Goal: Task Accomplishment & Management: Complete application form

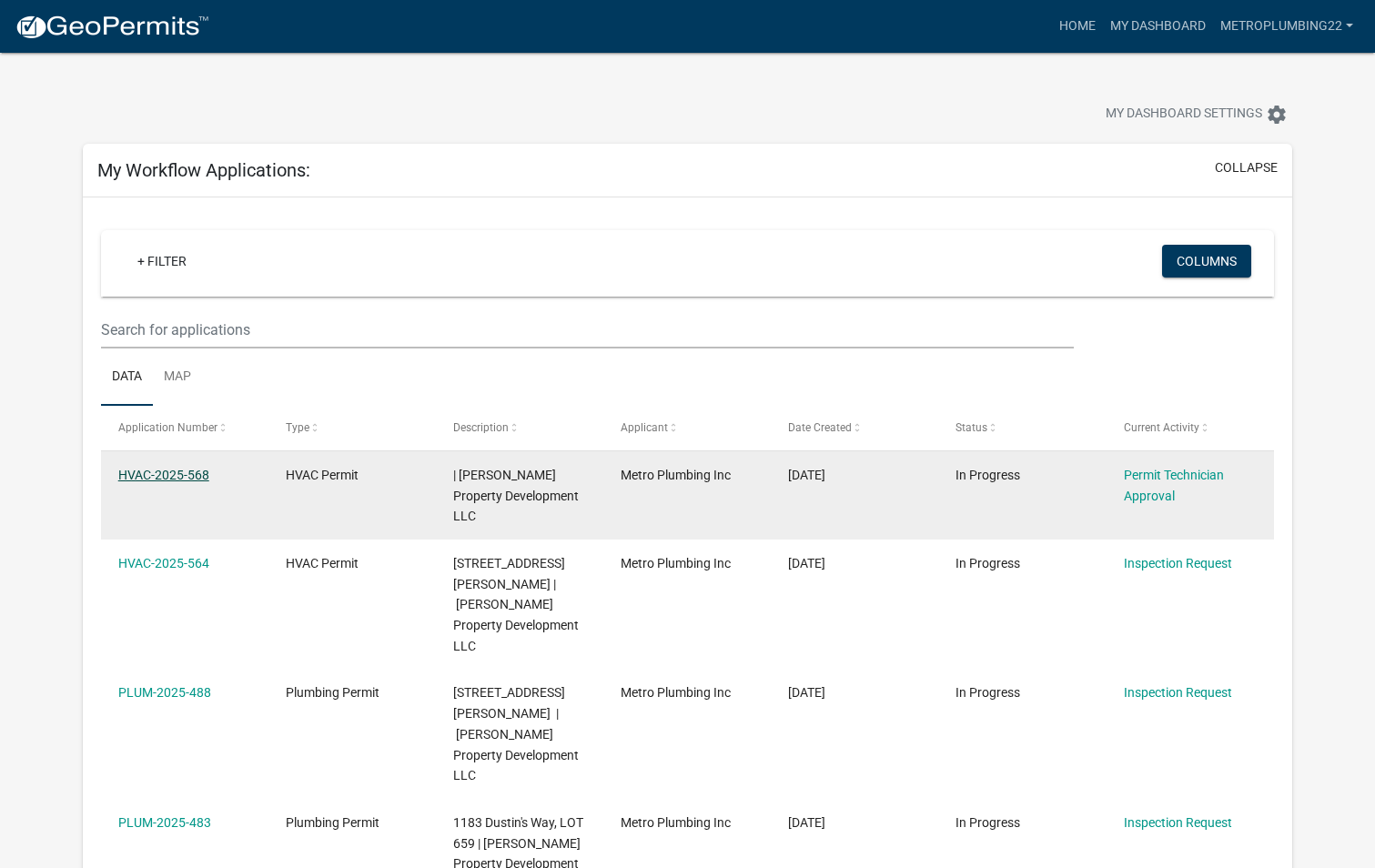
click at [180, 475] on link "HVAC-2025-568" at bounding box center [164, 475] width 91 height 14
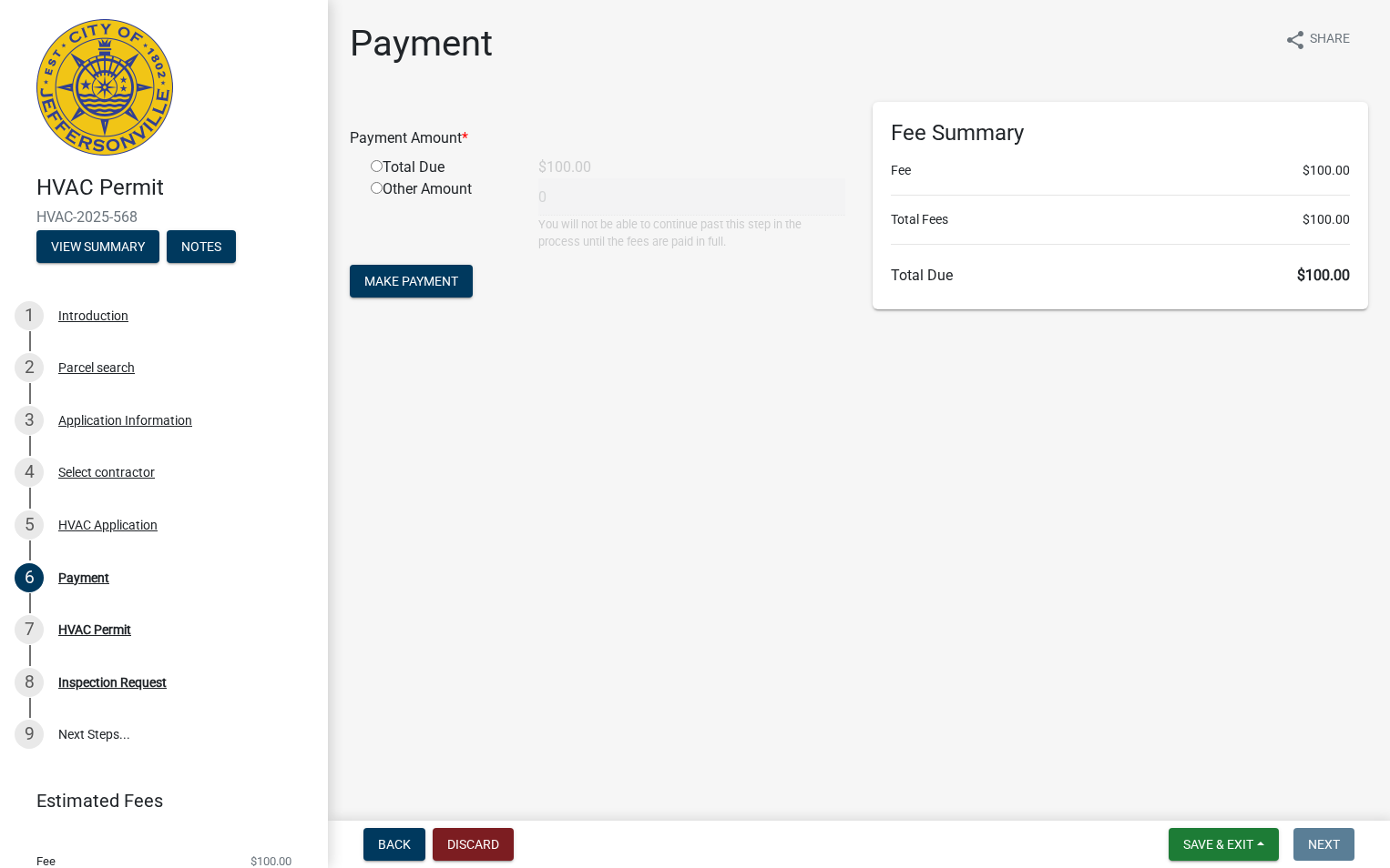
drag, startPoint x: 379, startPoint y: 164, endPoint x: 378, endPoint y: 186, distance: 22.0
click at [378, 165] on input "radio" at bounding box center [376, 166] width 11 height 11
radio input "true"
type input "100"
click at [421, 274] on span "Make Payment" at bounding box center [410, 281] width 94 height 14
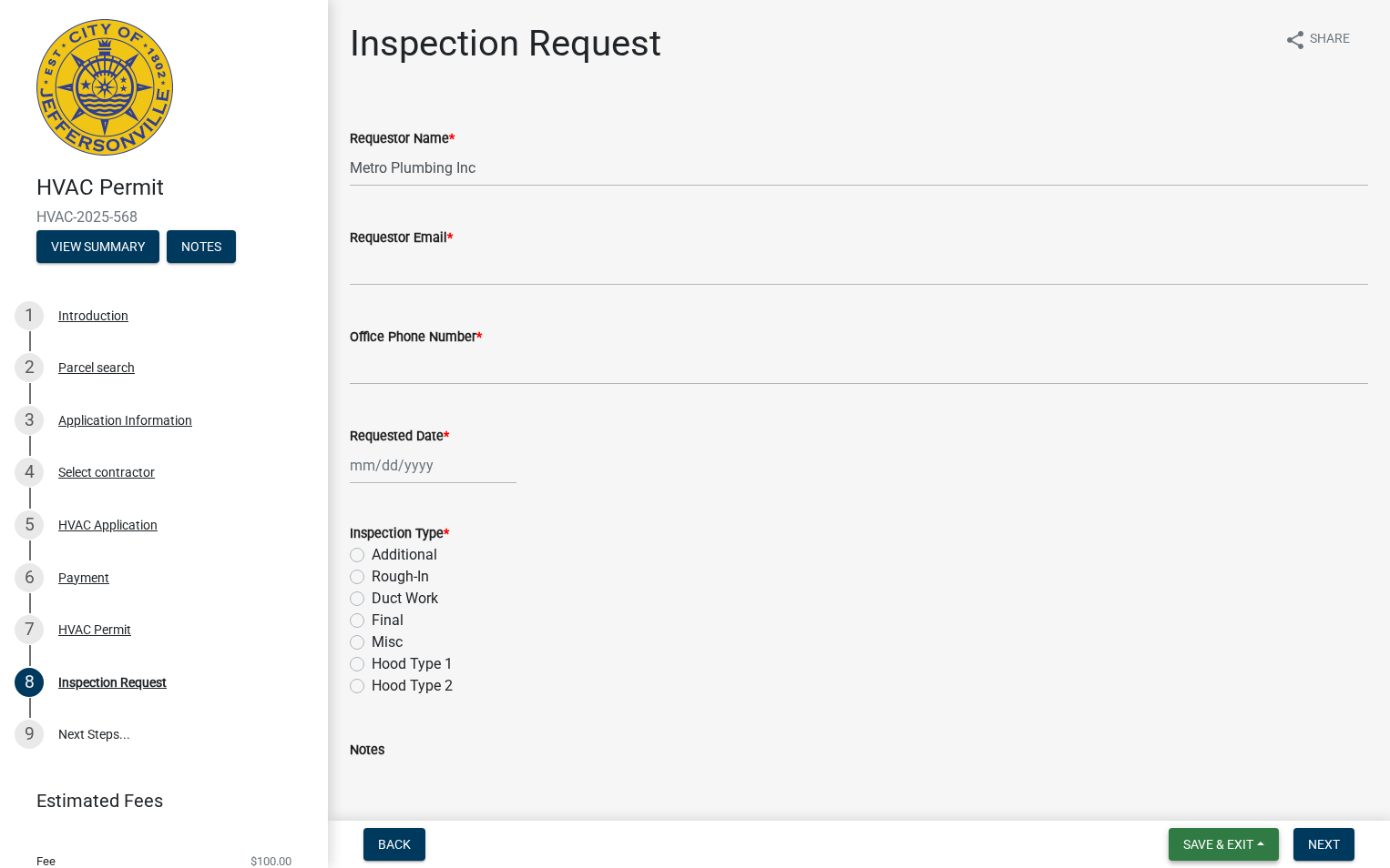
click at [1190, 841] on span "Save & Exit" at bounding box center [1218, 844] width 70 height 14
click at [1203, 802] on button "Save & Exit" at bounding box center [1205, 798] width 145 height 44
